Goal: Information Seeking & Learning: Learn about a topic

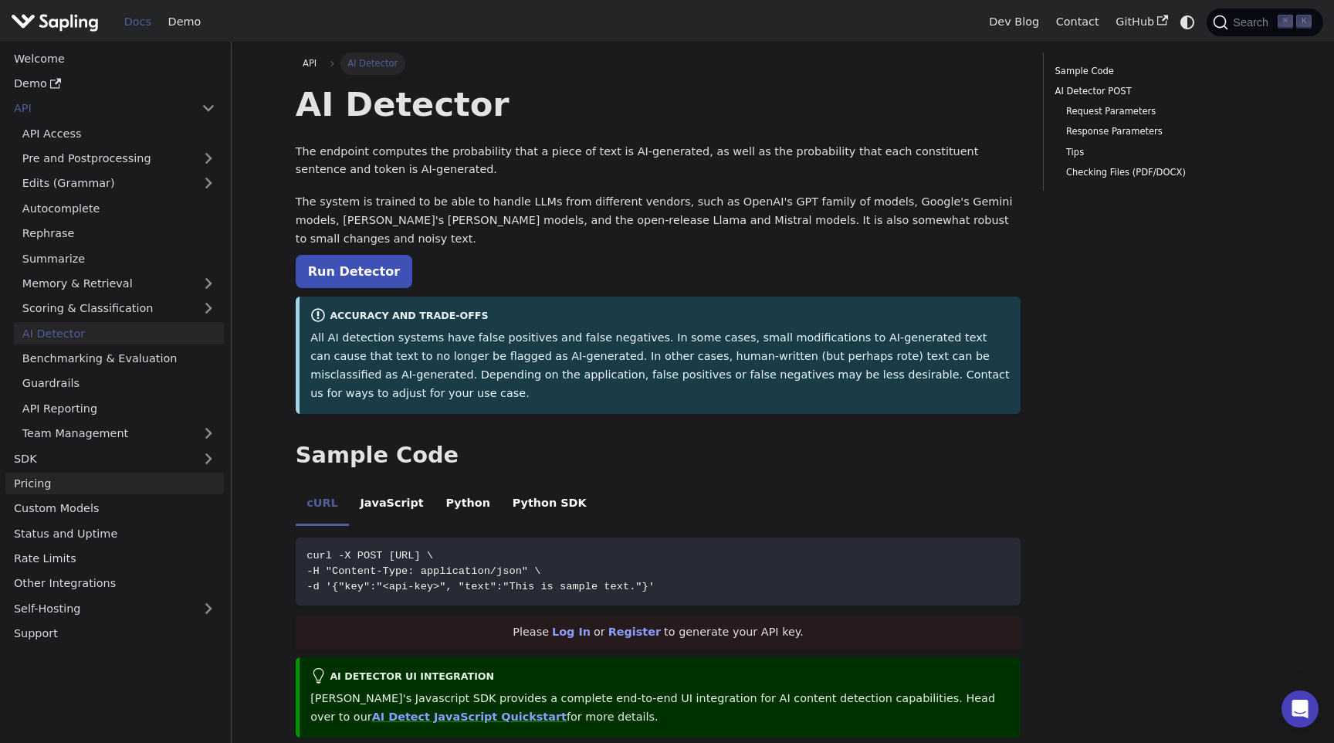
click at [46, 485] on link "Pricing" at bounding box center [114, 483] width 218 height 22
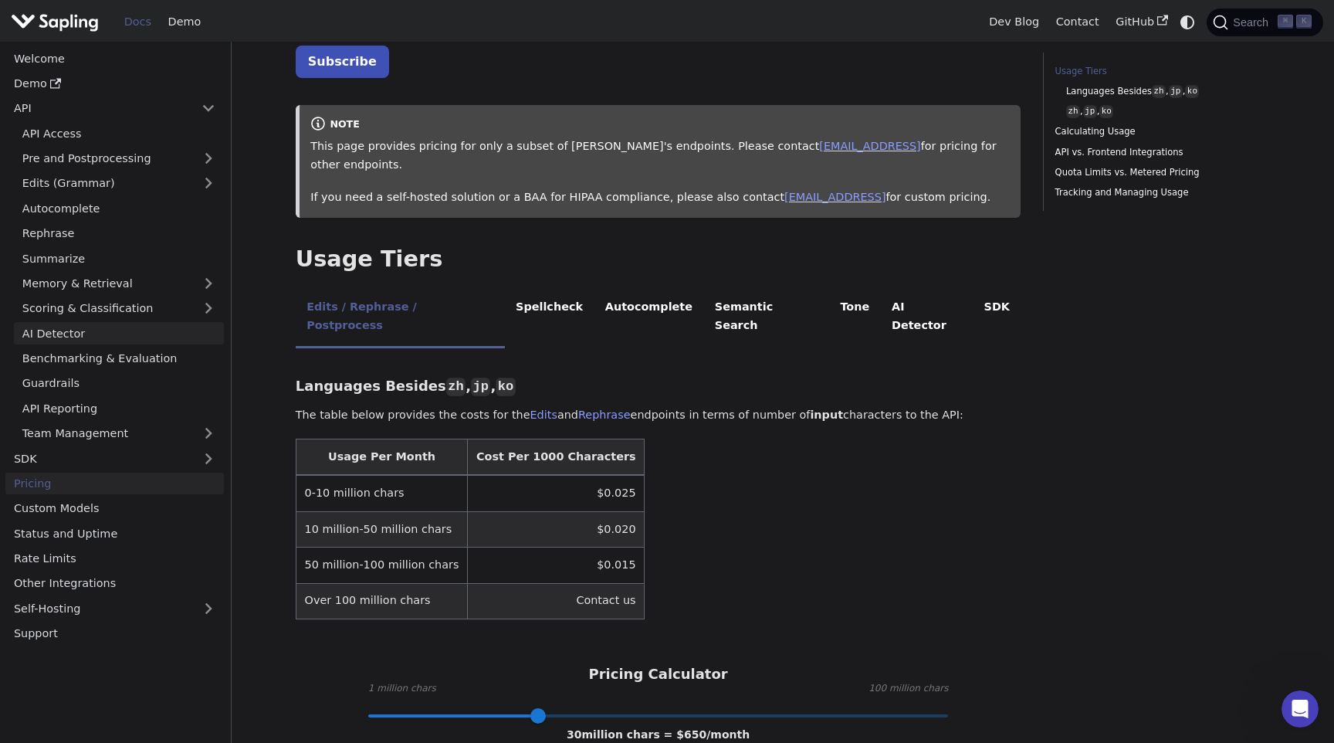
click at [91, 326] on link "AI Detector" at bounding box center [119, 333] width 210 height 22
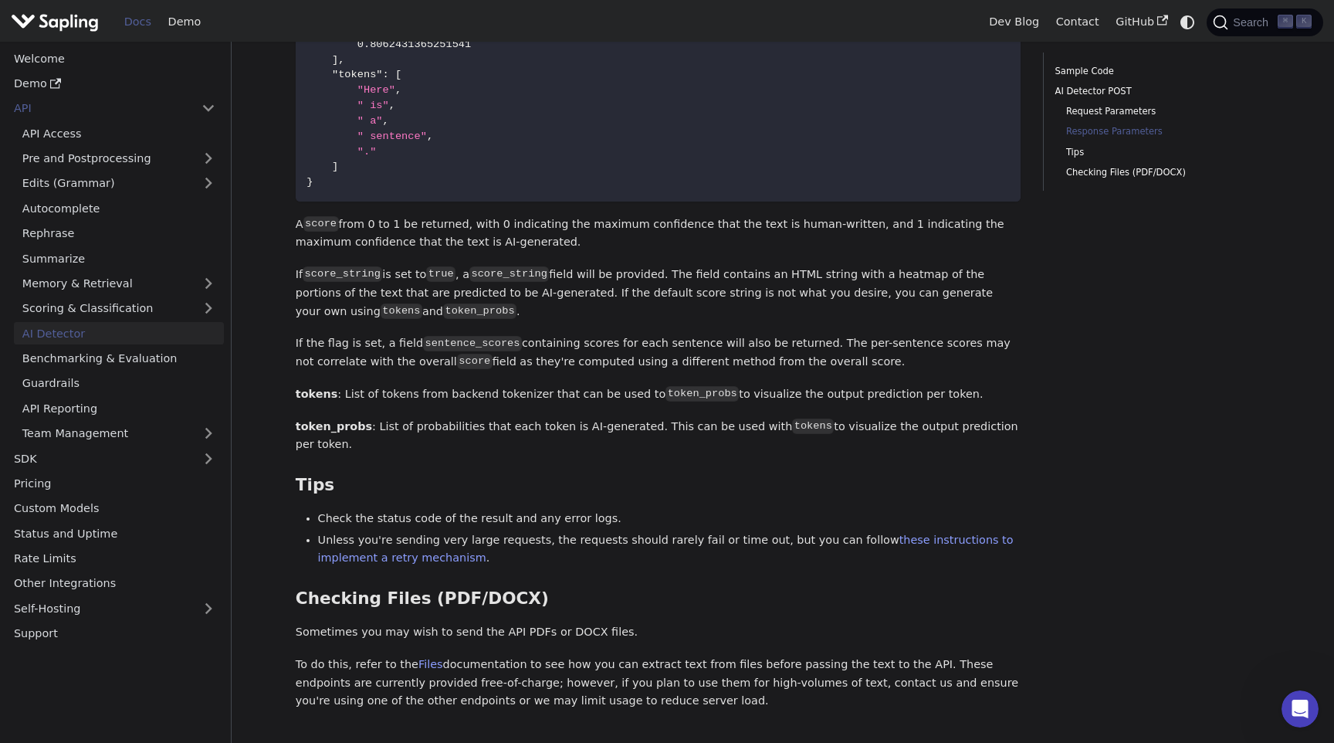
scroll to position [1513, 0]
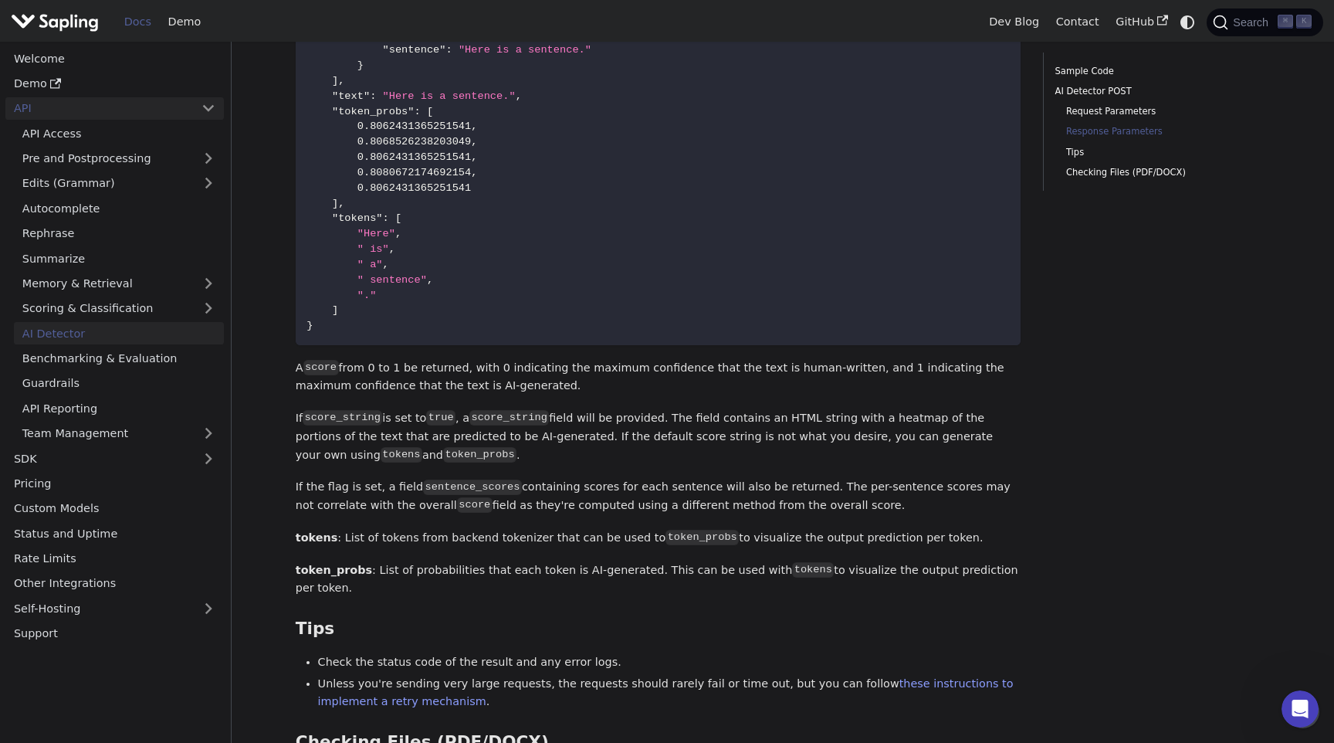
click at [102, 111] on link "API" at bounding box center [99, 108] width 188 height 22
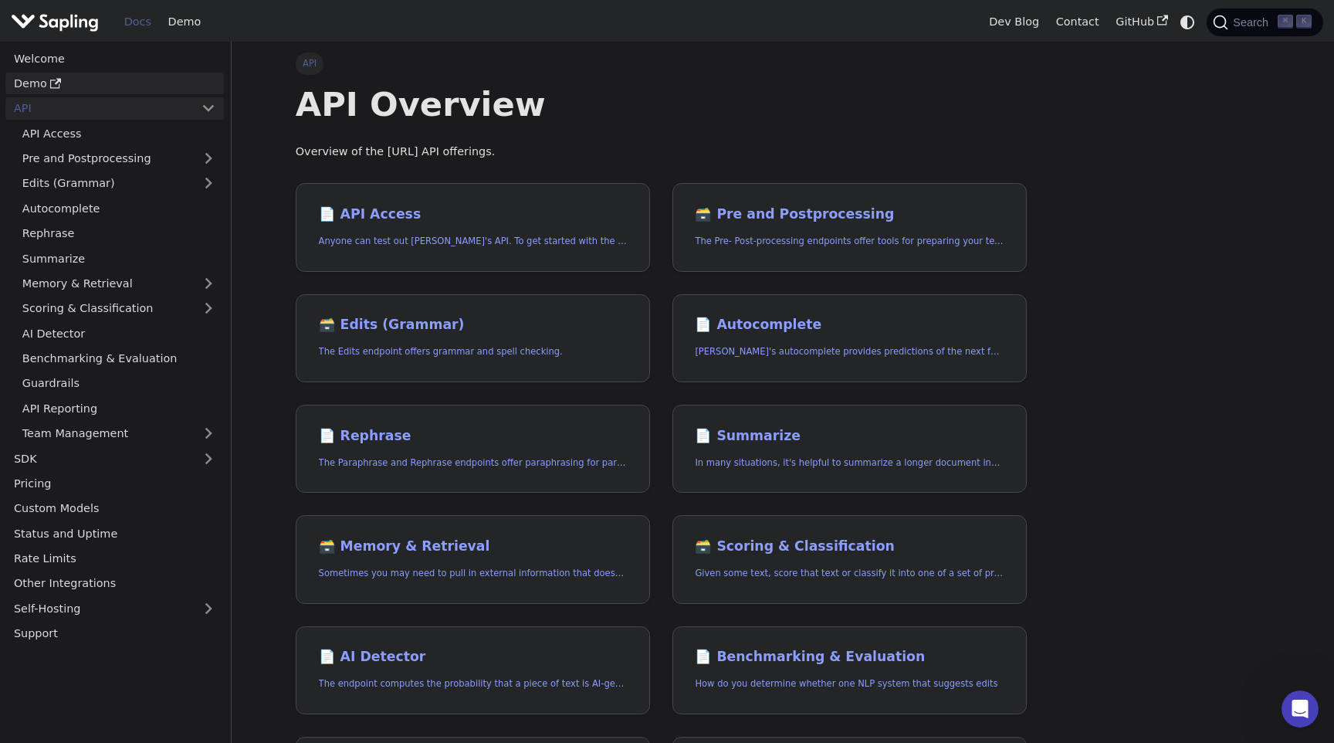
click at [96, 90] on link "Demo" at bounding box center [114, 84] width 218 height 22
